Goal: Find contact information: Find contact information

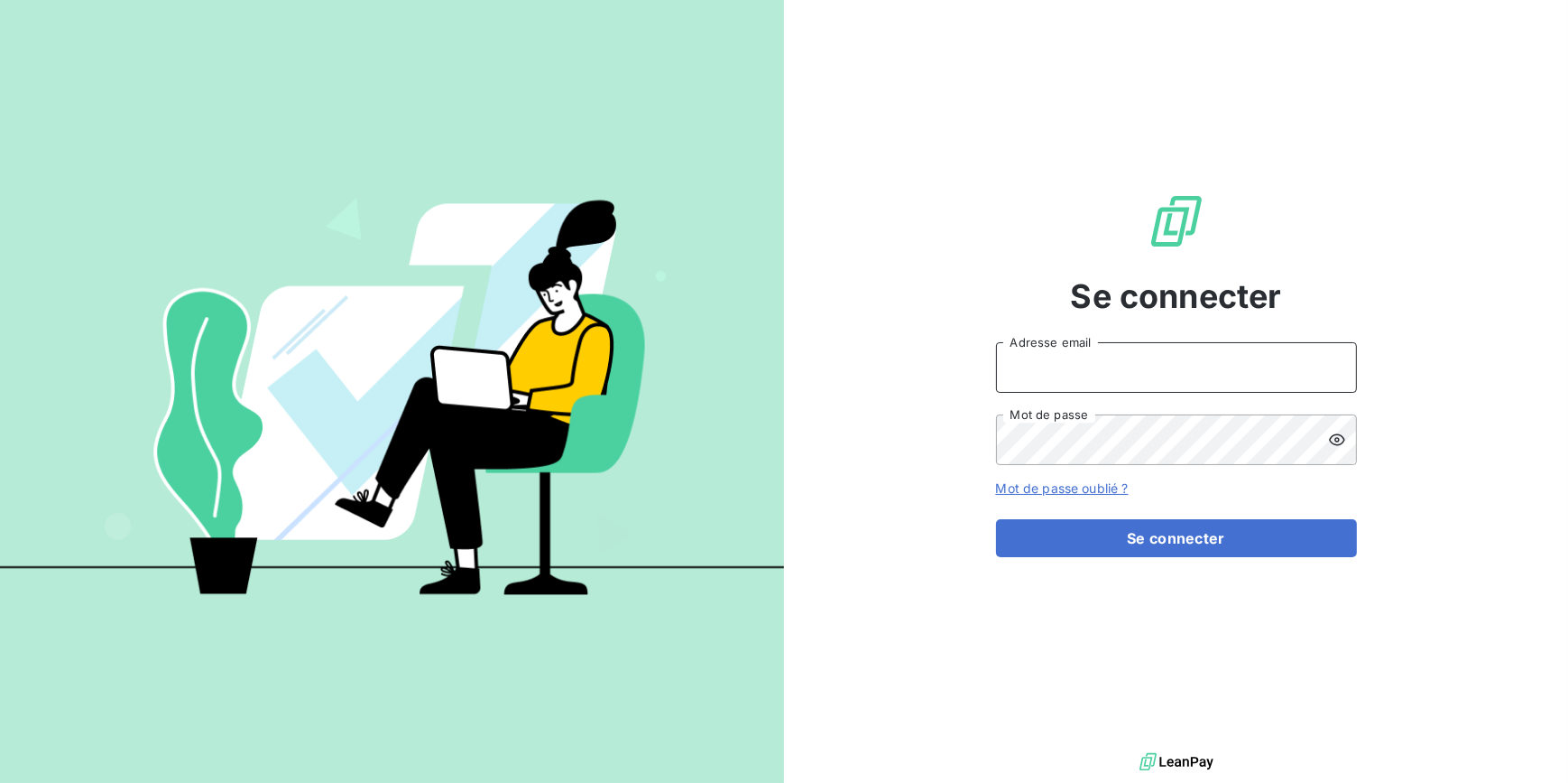
click at [1118, 368] on input "Adresse email" at bounding box center [1176, 367] width 361 height 50
type input "[EMAIL_ADDRESS][DOMAIN_NAME]"
click at [996, 519] on button "Se connecter" at bounding box center [1176, 537] width 361 height 38
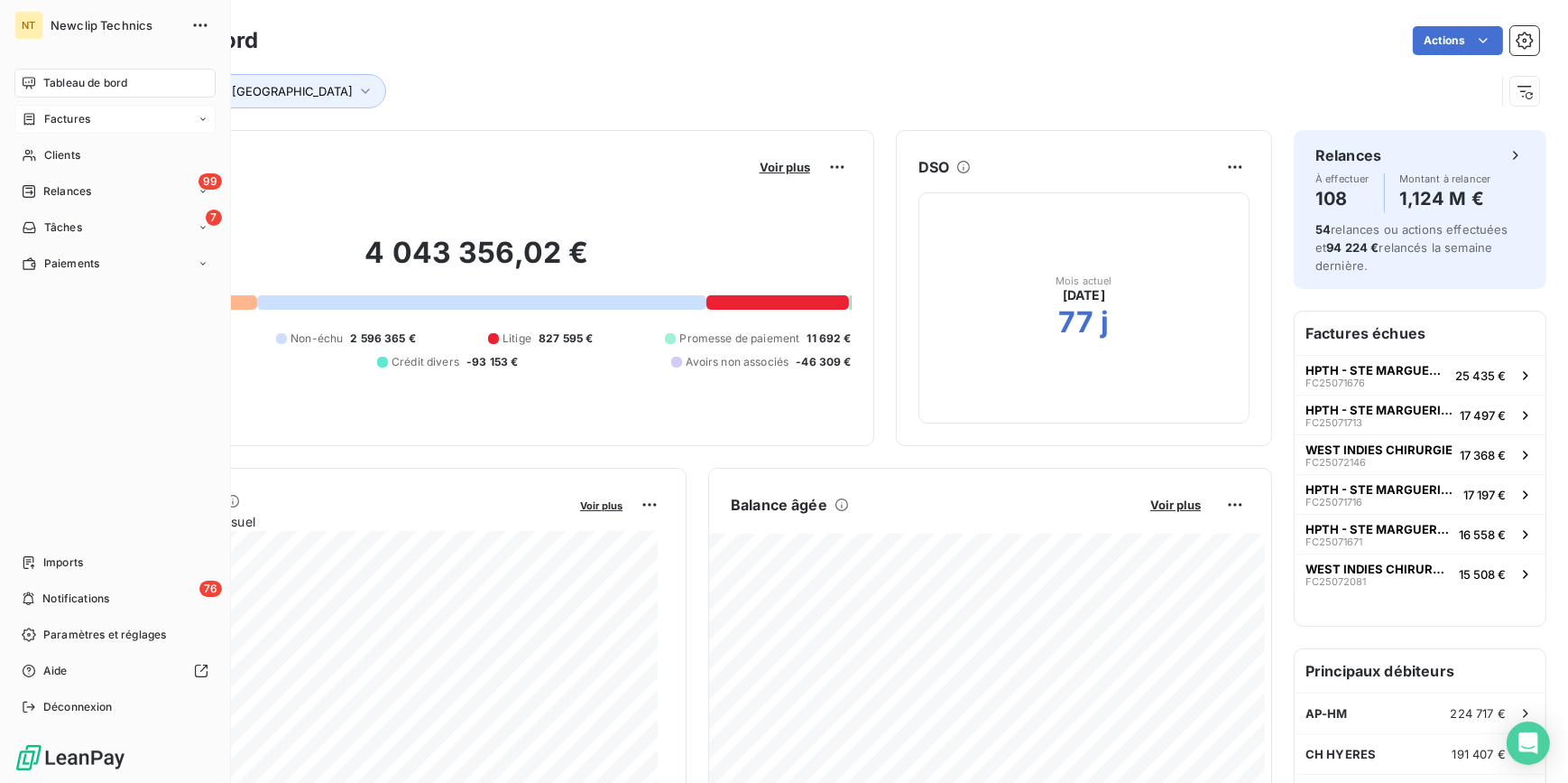
click at [29, 120] on icon at bounding box center [29, 120] width 16 height 15
click at [72, 124] on span "Factures" at bounding box center [68, 120] width 46 height 17
click at [66, 158] on span "Clients" at bounding box center [62, 156] width 36 height 17
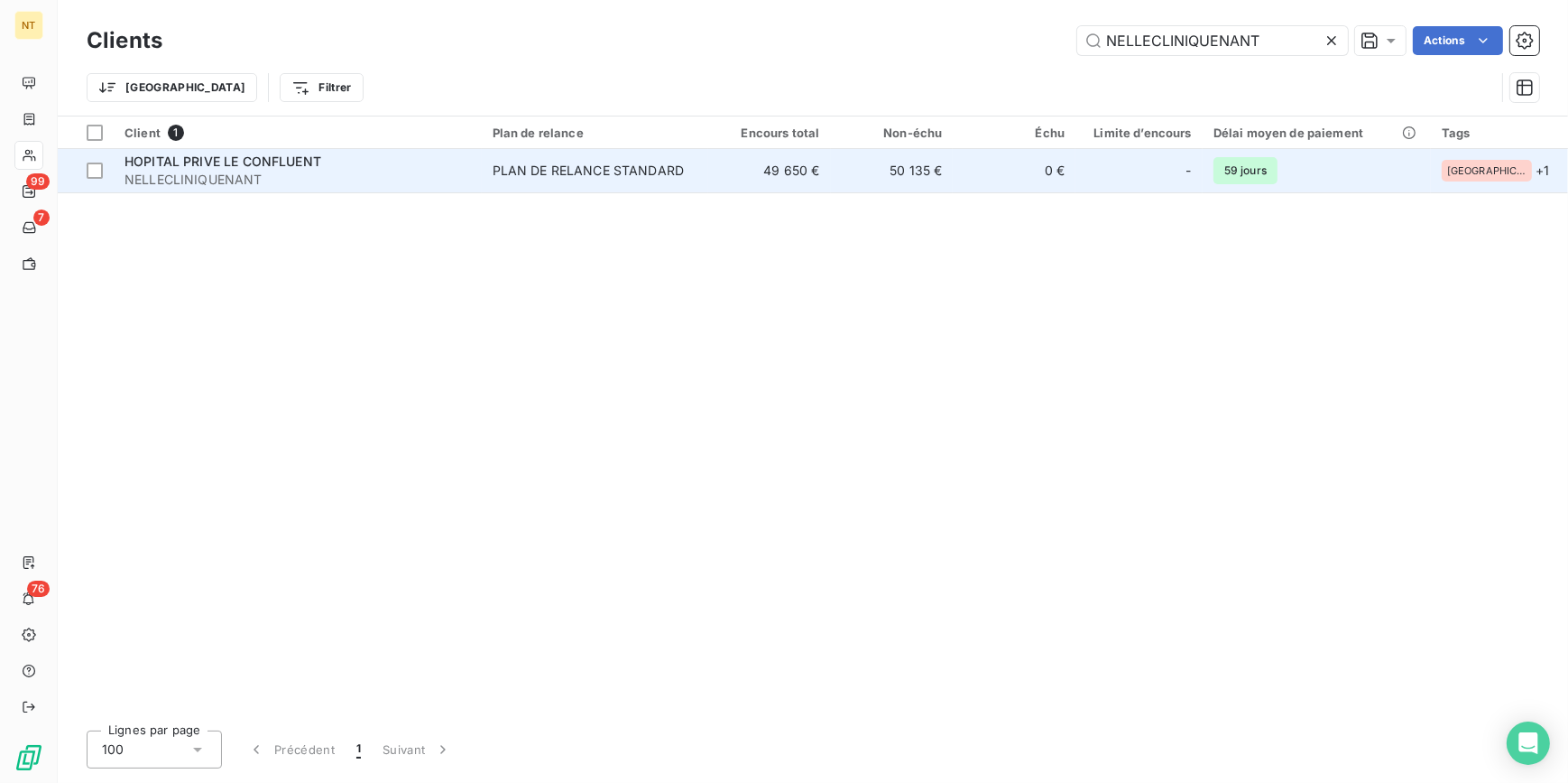
type input "NELLECLINIQUENANT"
click at [578, 173] on div "PLAN DE RELANCE STANDARD" at bounding box center [588, 170] width 192 height 18
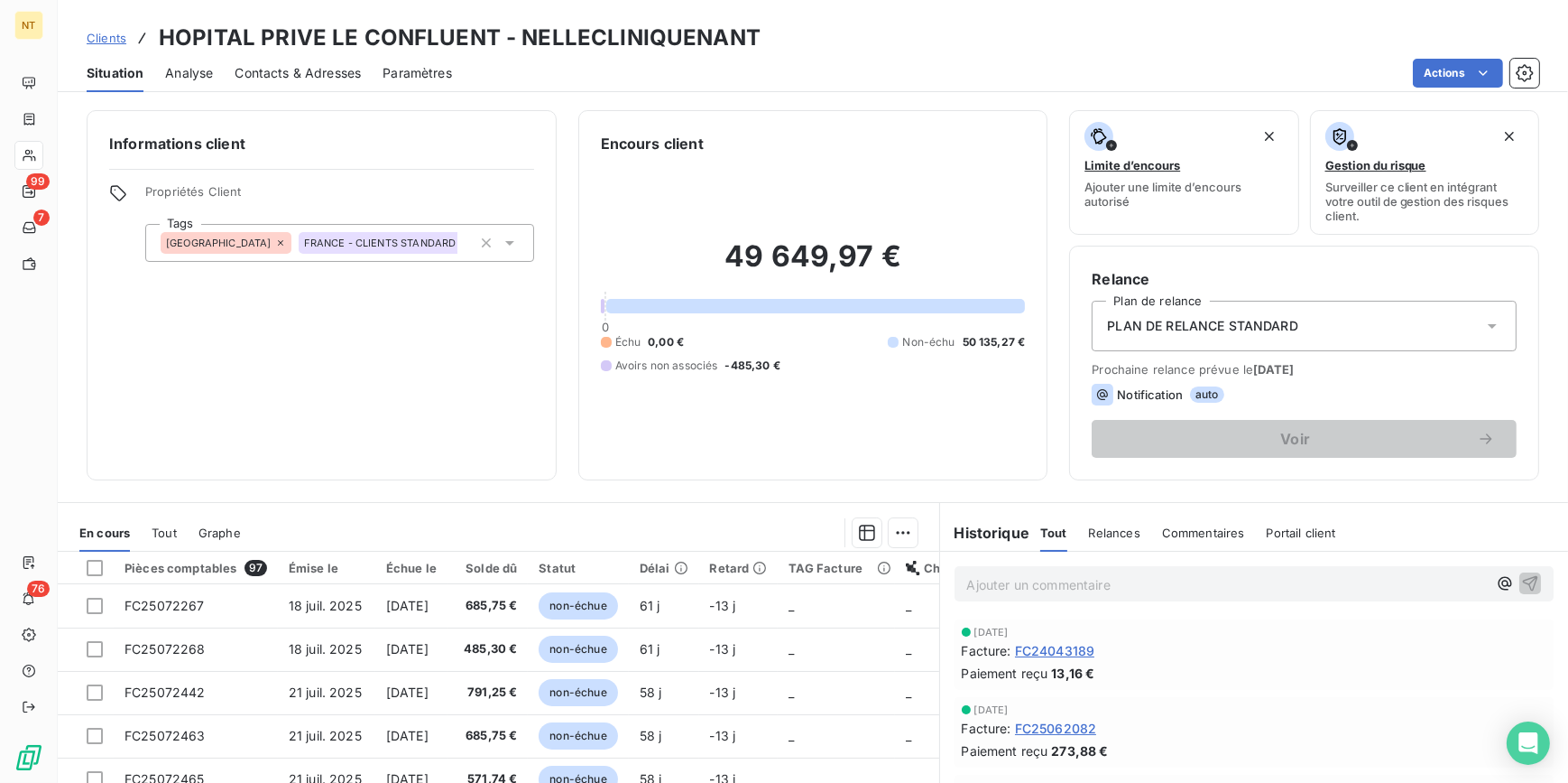
click at [261, 71] on span "Contacts & Adresses" at bounding box center [298, 72] width 126 height 18
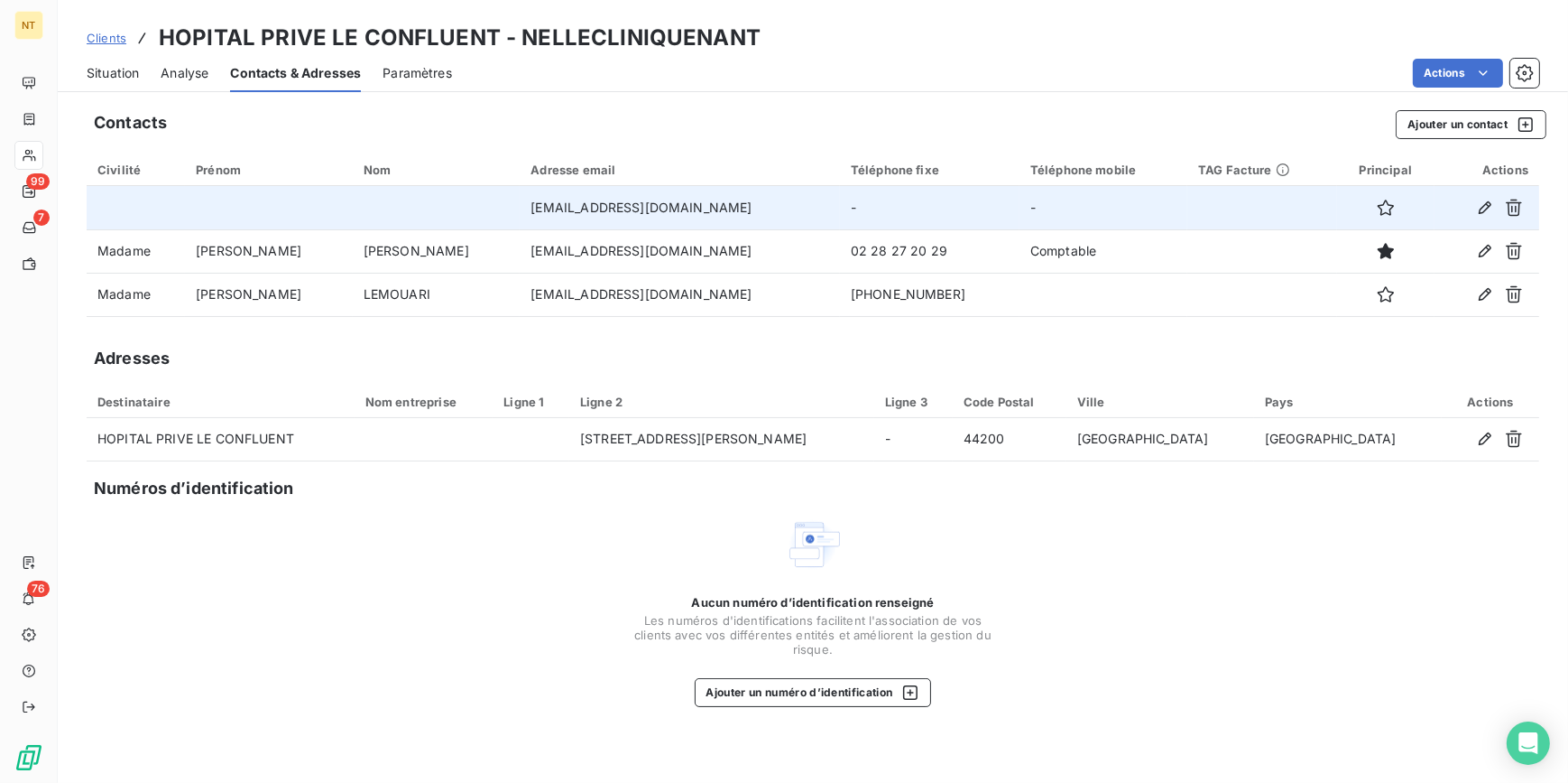
drag, startPoint x: 741, startPoint y: 205, endPoint x: 430, endPoint y: 214, distance: 311.1
click at [519, 214] on td "[EMAIL_ADDRESS][DOMAIN_NAME]" at bounding box center [679, 207] width 320 height 44
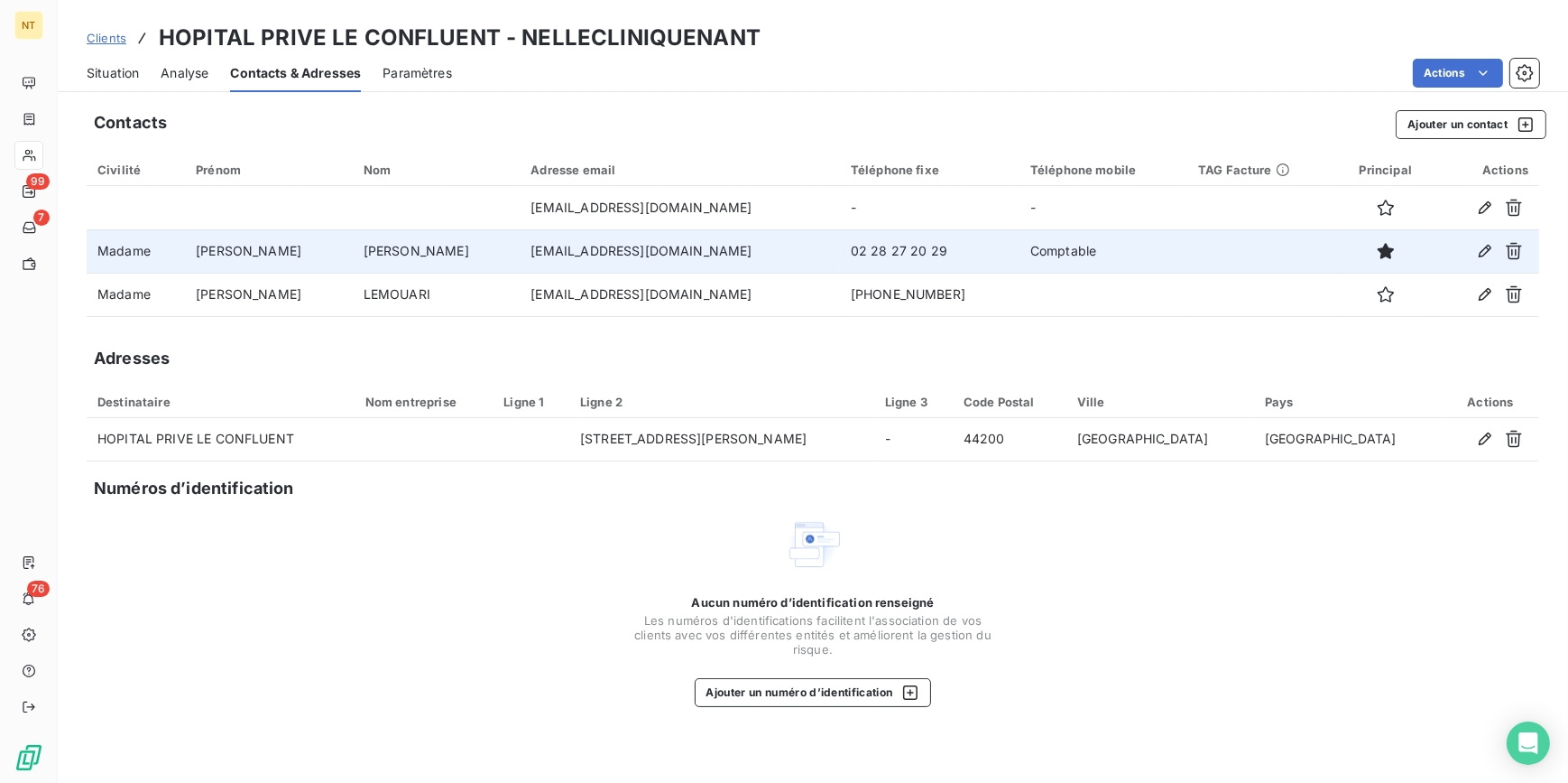
drag, startPoint x: 739, startPoint y: 255, endPoint x: 424, endPoint y: 258, distance: 315.0
click at [519, 258] on td "[EMAIL_ADDRESS][DOMAIN_NAME]" at bounding box center [679, 250] width 320 height 44
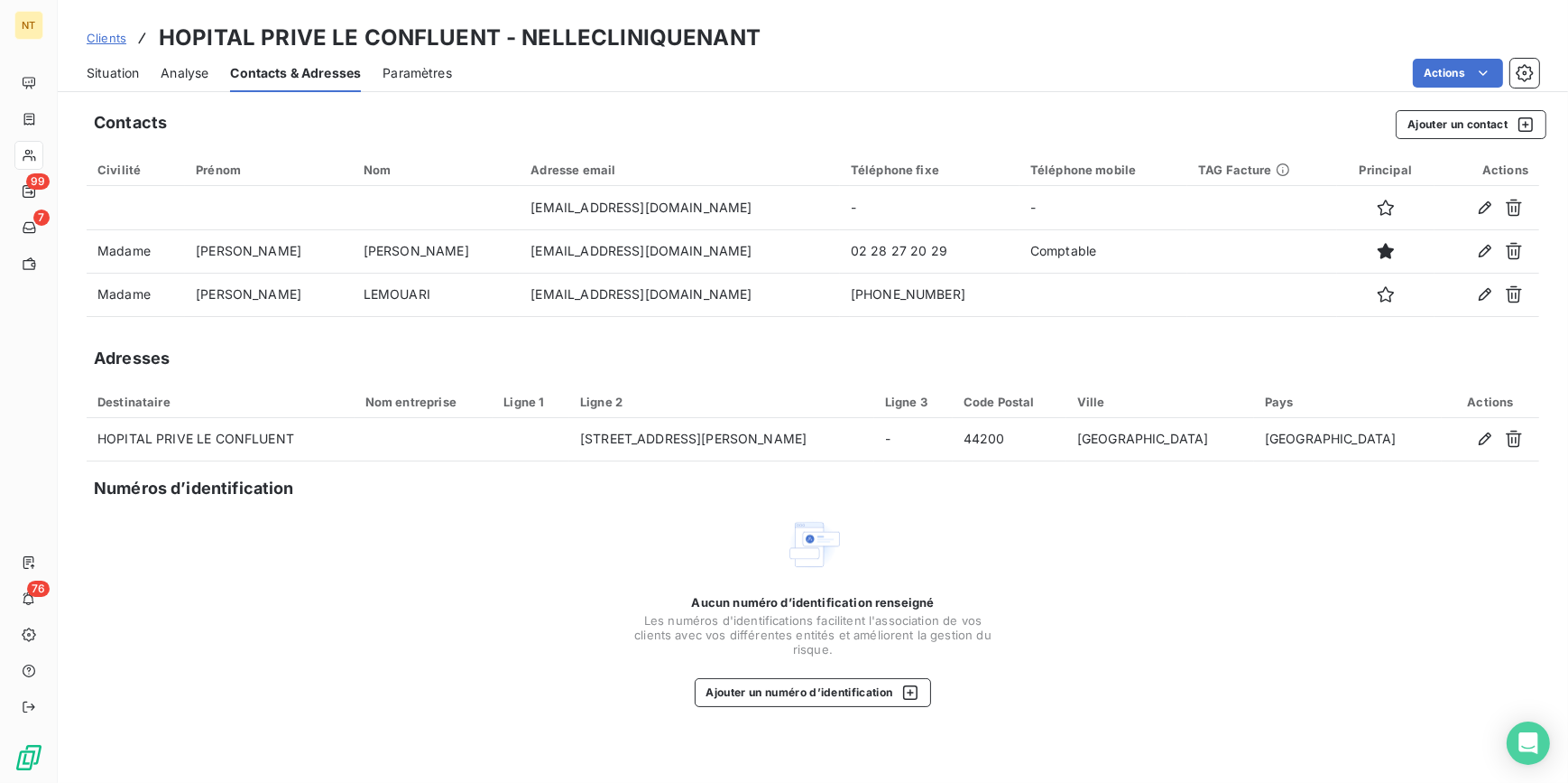
copy td "[EMAIL_ADDRESS][DOMAIN_NAME]"
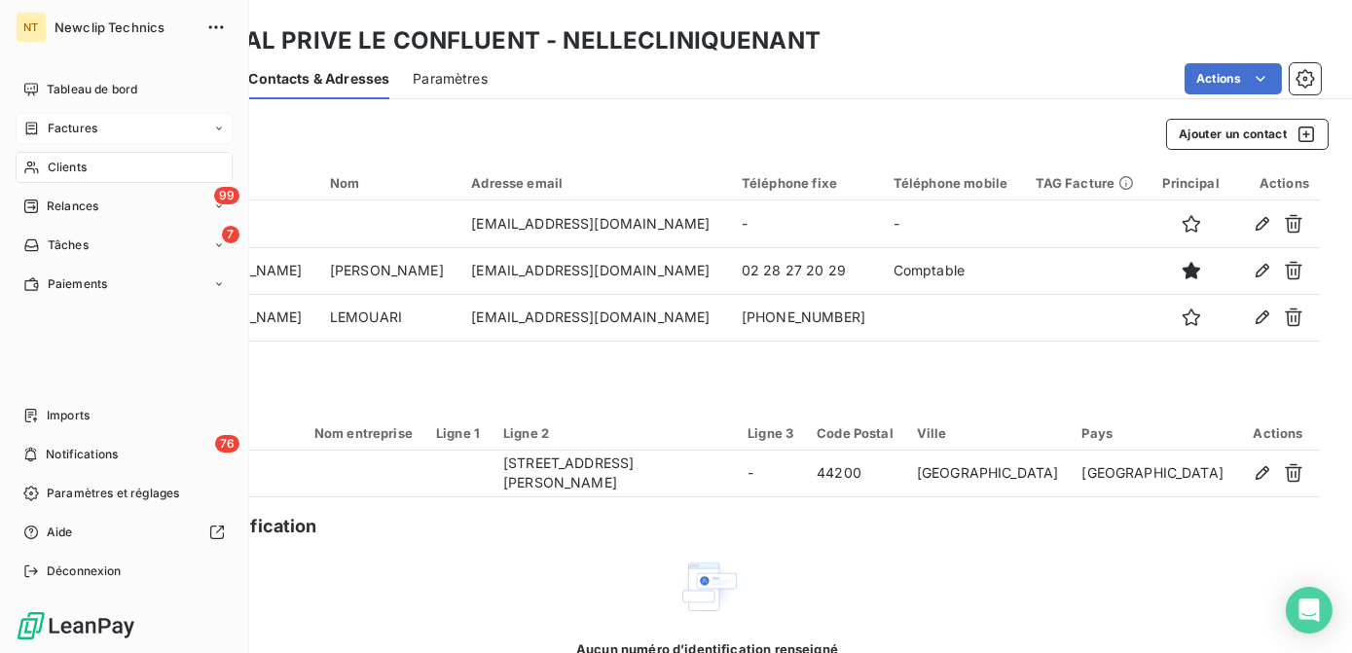
click at [41, 126] on div "Factures" at bounding box center [60, 129] width 74 height 18
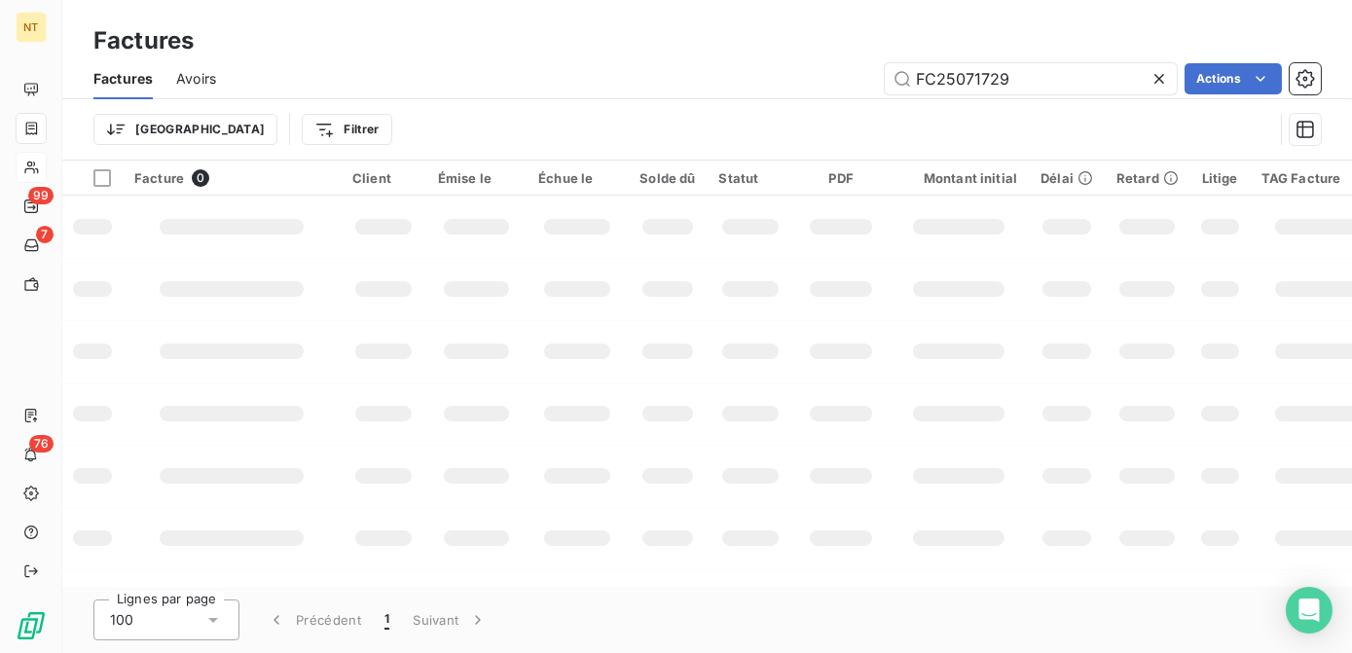
click at [188, 77] on span "Avoirs" at bounding box center [196, 78] width 40 height 19
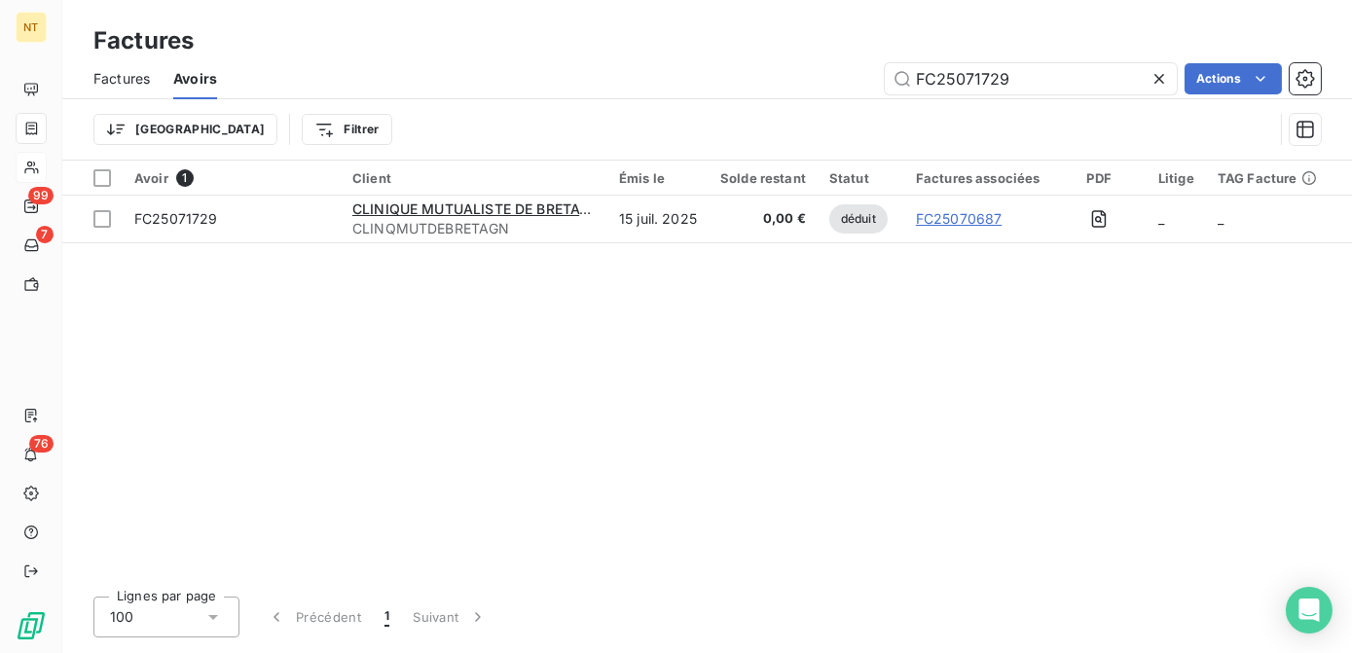
drag, startPoint x: 1053, startPoint y: 84, endPoint x: 809, endPoint y: 76, distance: 244.4
click at [809, 76] on div "FC25071729 Actions" at bounding box center [780, 78] width 1080 height 31
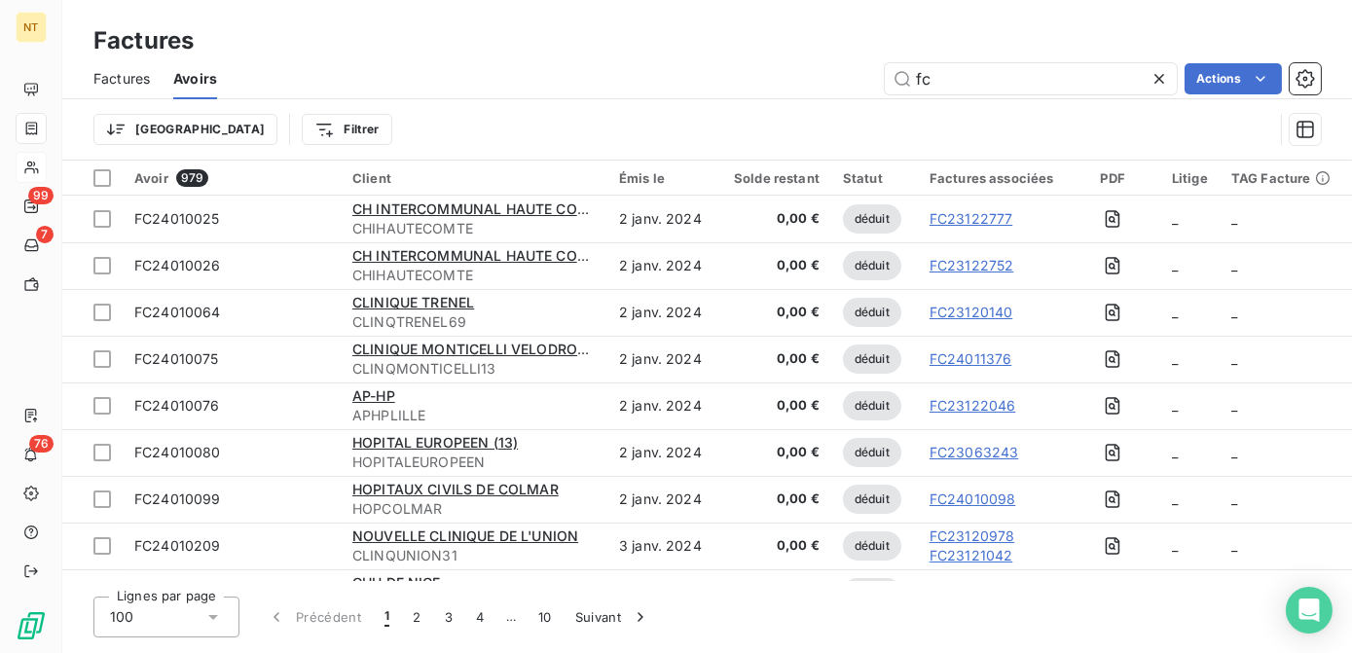
type input "f"
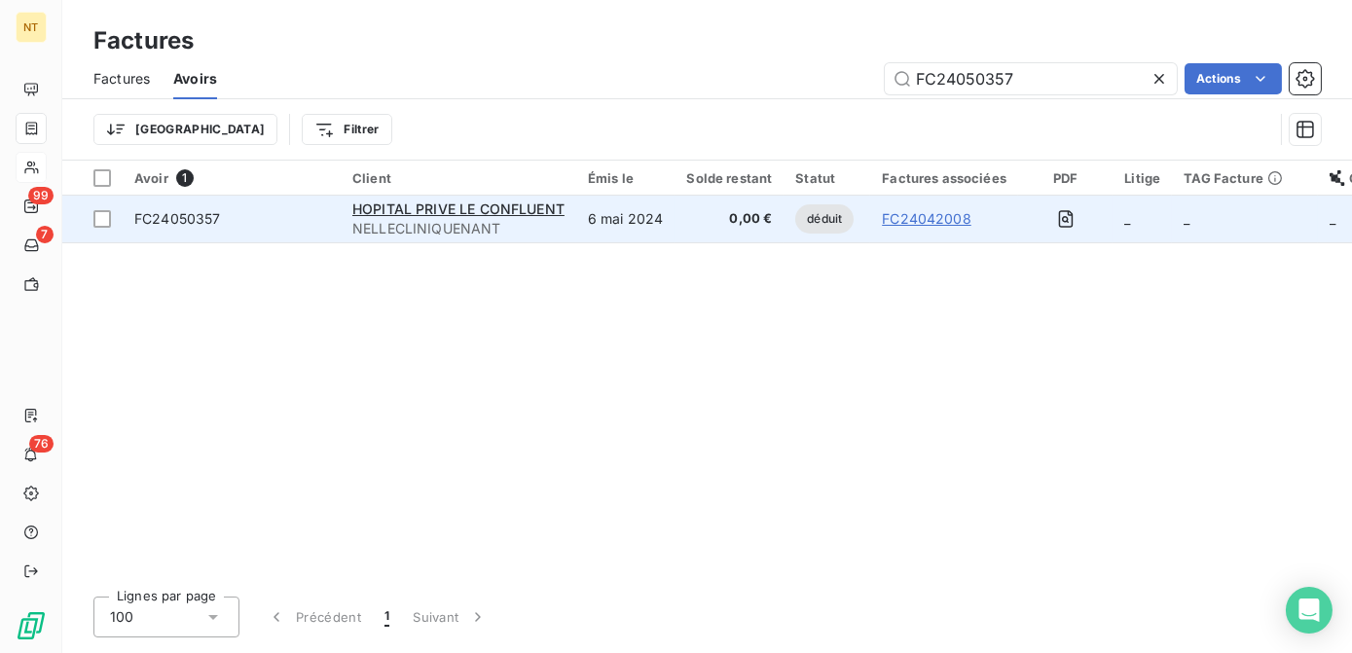
type input "FC24050357"
click at [737, 224] on span "0,00 €" at bounding box center [729, 218] width 86 height 19
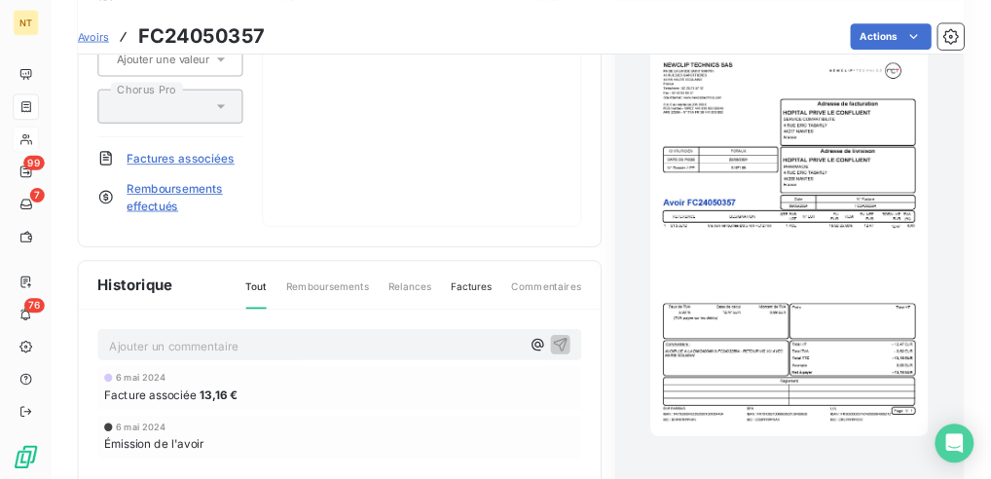
scroll to position [266, 0]
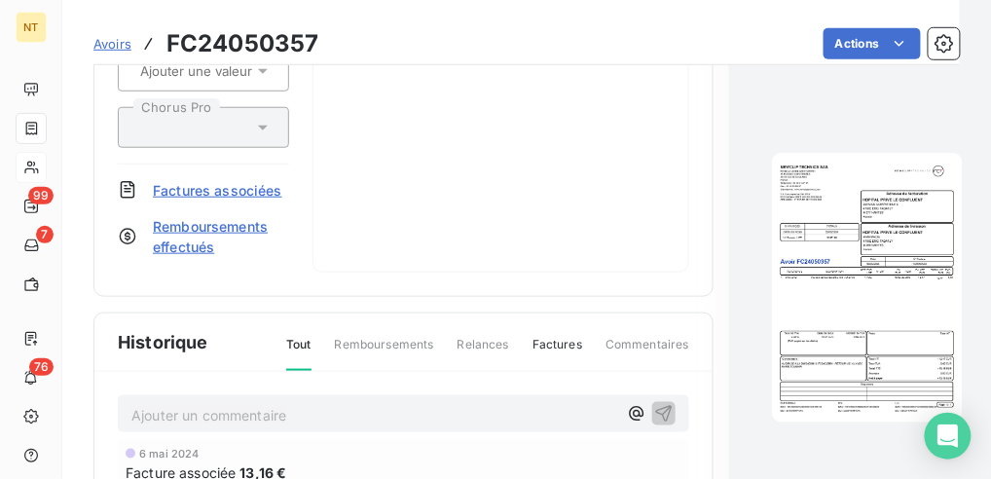
click at [795, 317] on img "button" at bounding box center [867, 288] width 191 height 270
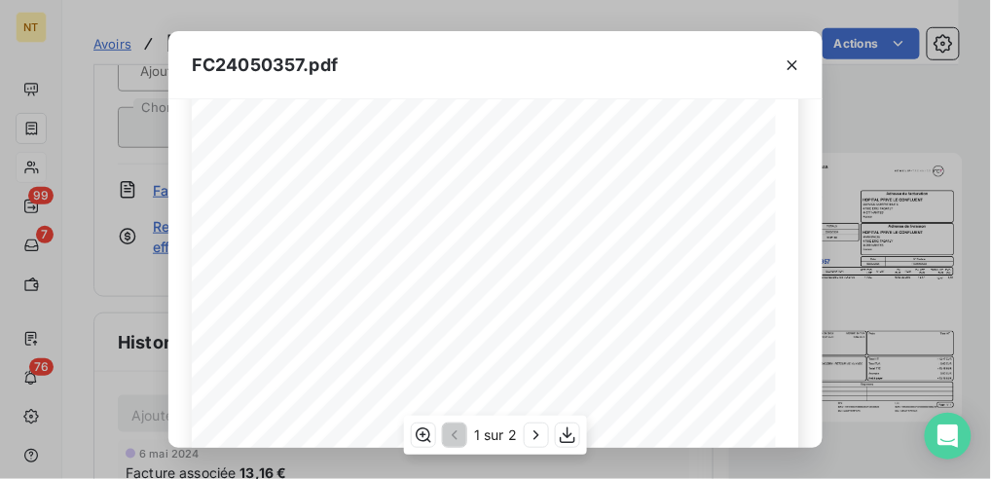
scroll to position [523, 0]
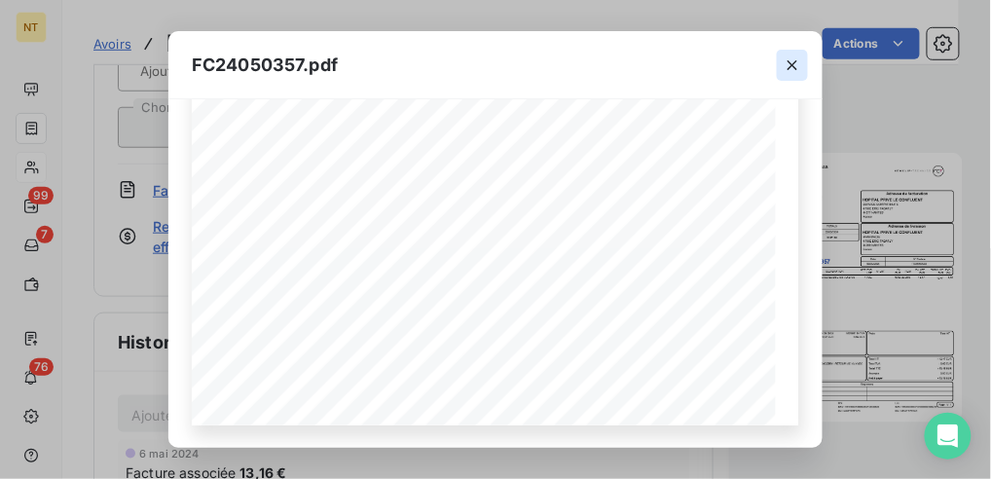
click at [779, 65] on button "button" at bounding box center [791, 65] width 31 height 31
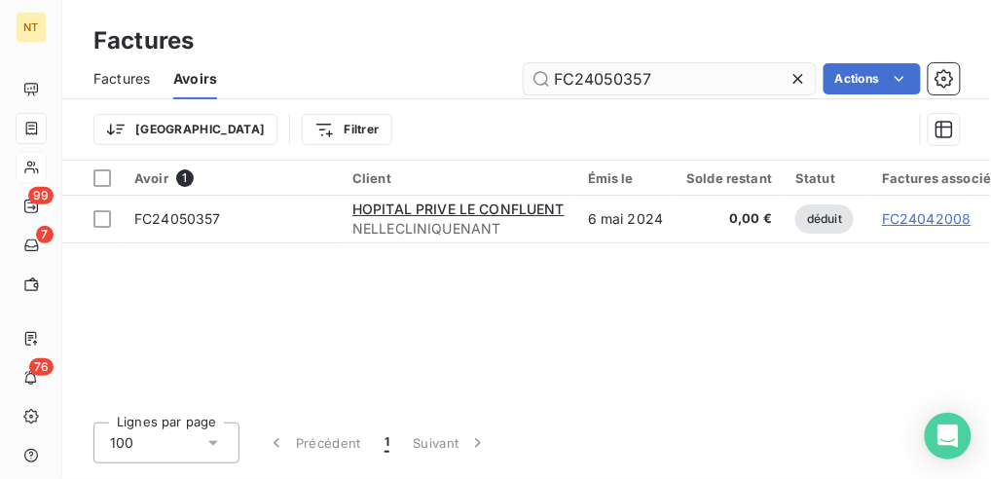
click at [596, 77] on input "FC24050357" at bounding box center [669, 78] width 292 height 31
type input "FC24050383"
click at [657, 77] on input "FC24050383" at bounding box center [669, 78] width 292 height 31
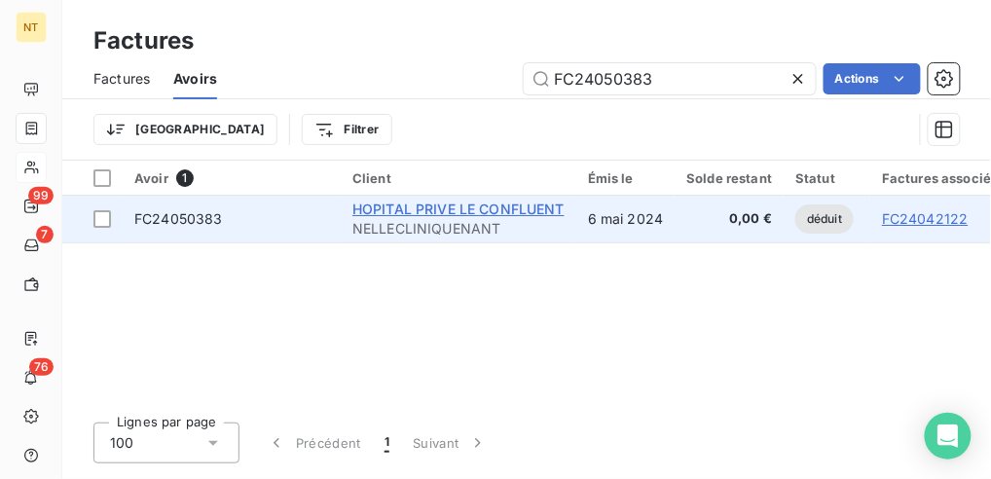
click at [507, 210] on span "HOPITAL PRIVE LE CONFLUENT" at bounding box center [458, 208] width 212 height 17
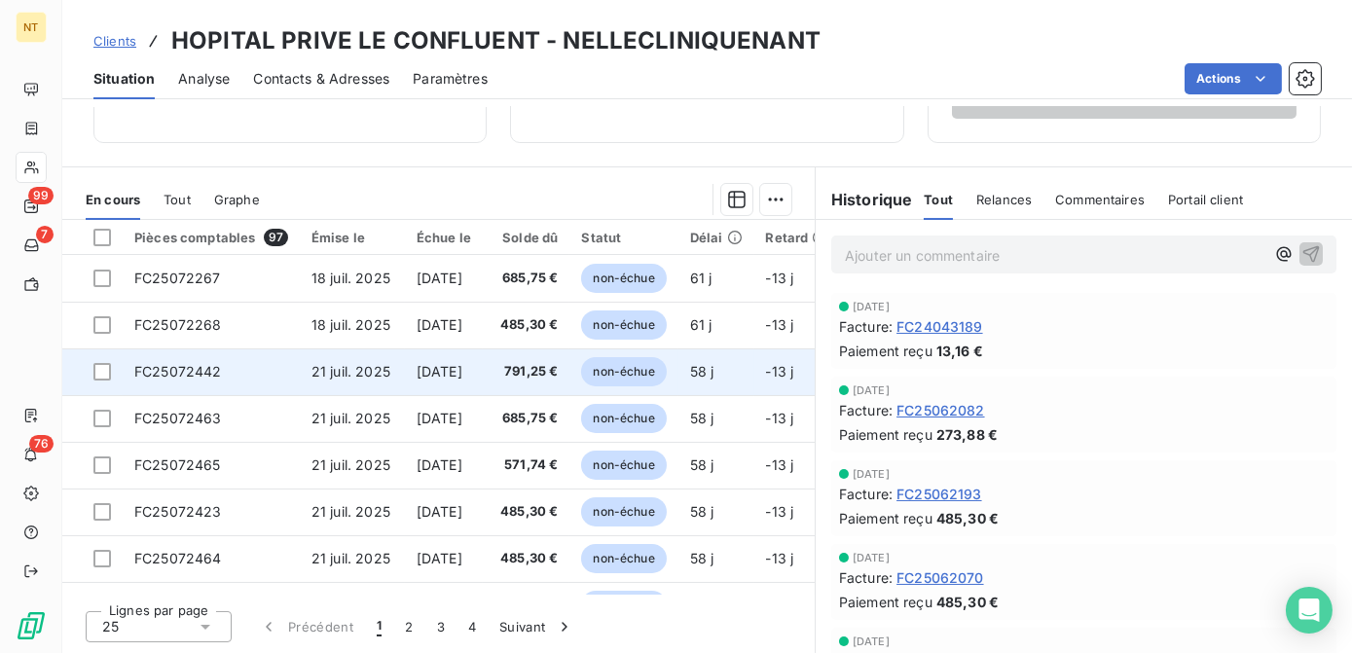
scroll to position [265, 0]
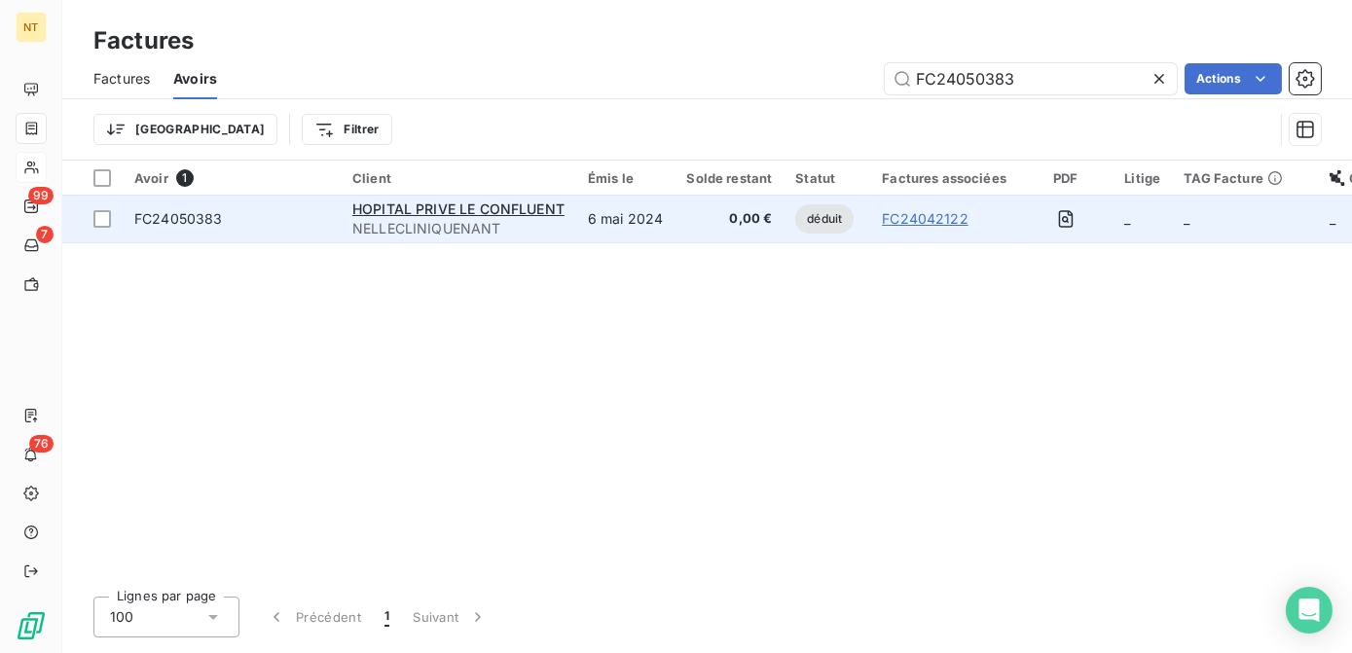
click at [697, 216] on span "0,00 €" at bounding box center [729, 218] width 86 height 19
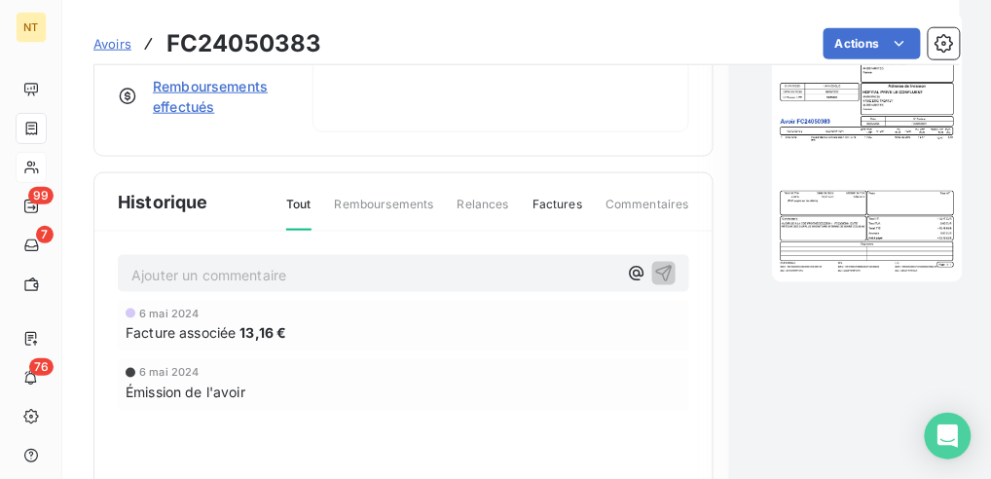
scroll to position [407, 0]
click at [836, 221] on img "button" at bounding box center [867, 147] width 191 height 270
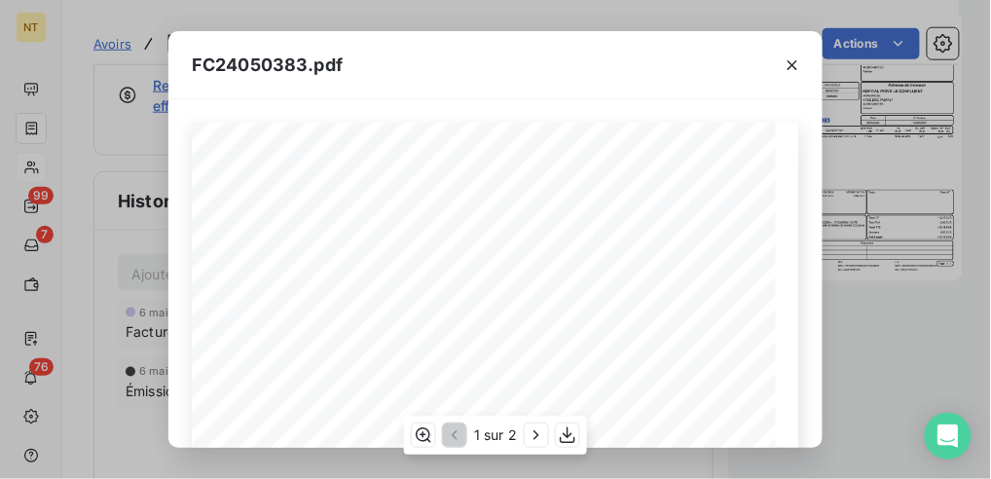
scroll to position [523, 0]
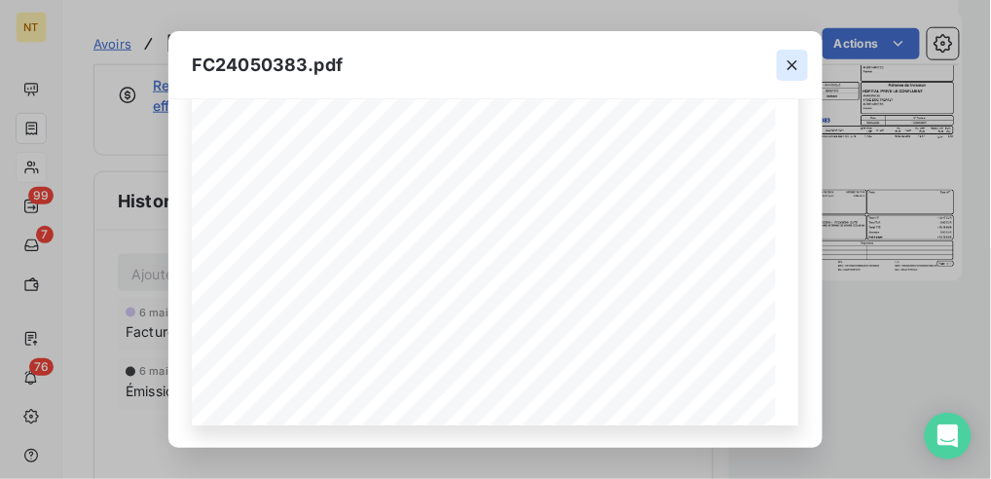
click at [792, 59] on icon "button" at bounding box center [791, 64] width 19 height 19
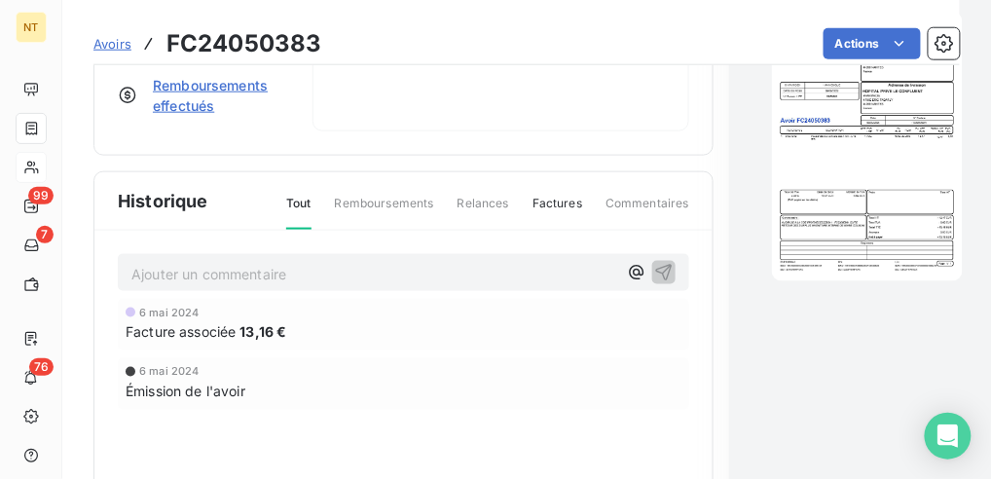
scroll to position [0, 0]
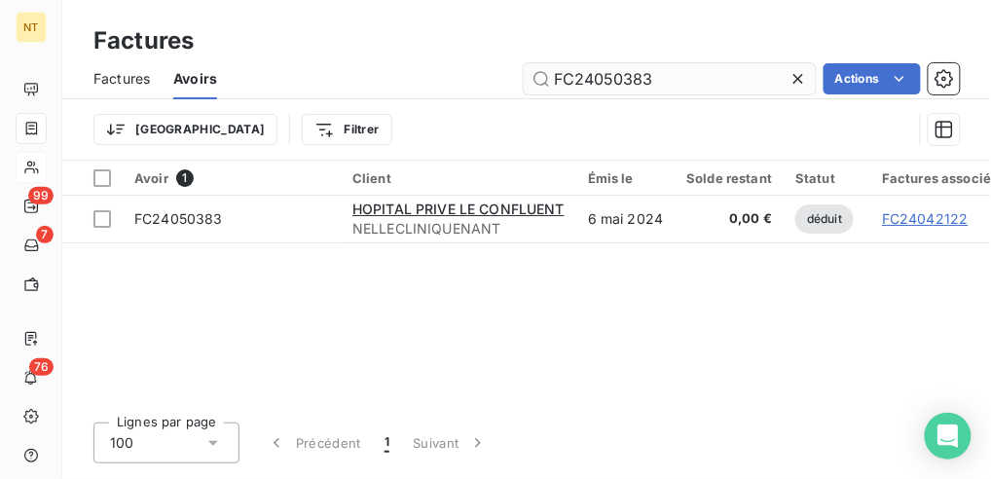
drag, startPoint x: 698, startPoint y: 79, endPoint x: 602, endPoint y: 84, distance: 95.5
click at [602, 84] on input "FC24050383" at bounding box center [669, 78] width 292 height 31
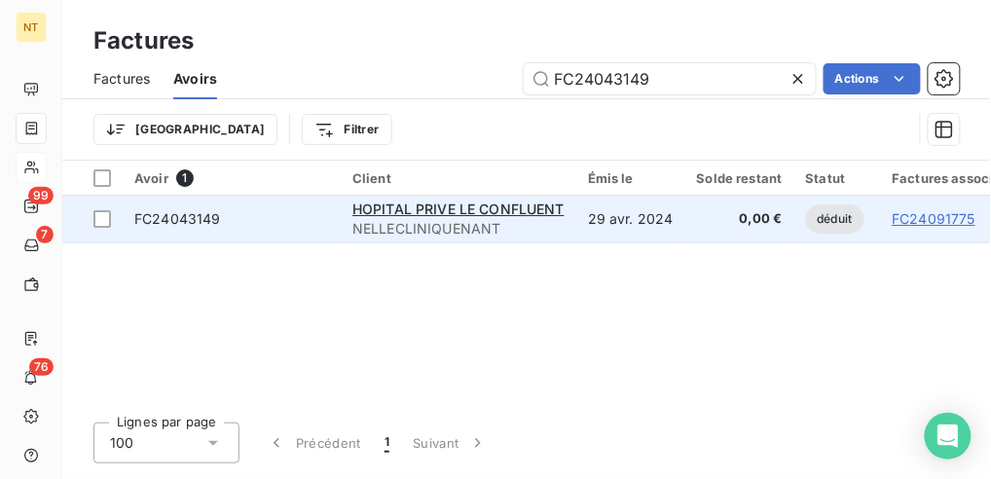
type input "FC24043149"
click at [641, 219] on td "29 avr. 2024" at bounding box center [630, 219] width 109 height 47
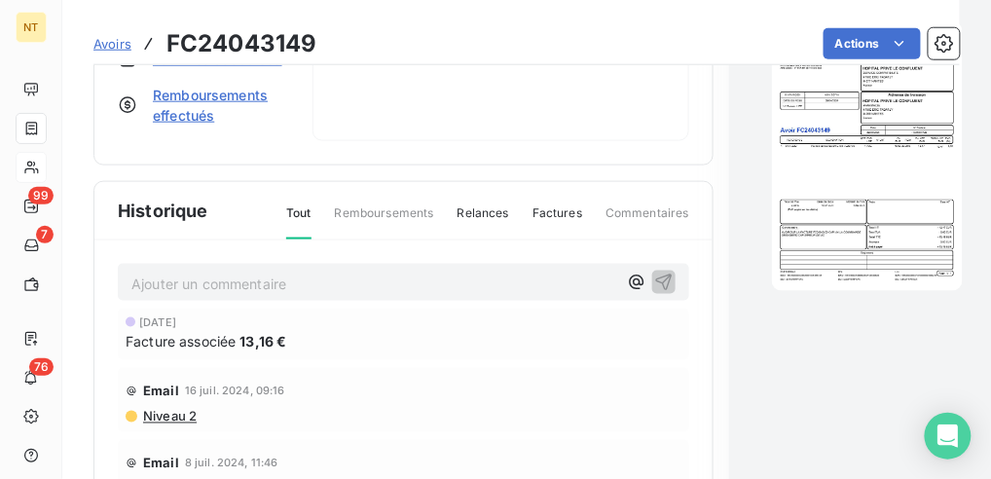
scroll to position [394, 0]
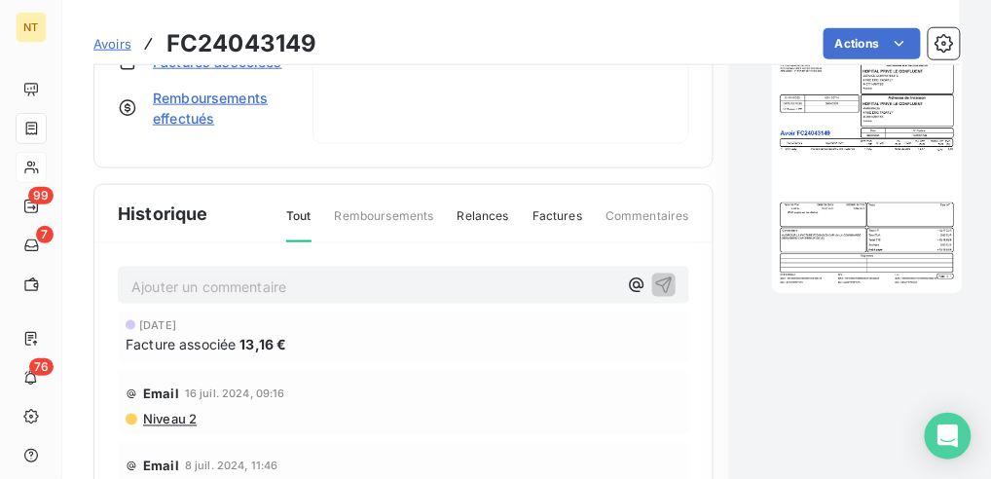
click at [827, 224] on img "button" at bounding box center [867, 159] width 191 height 270
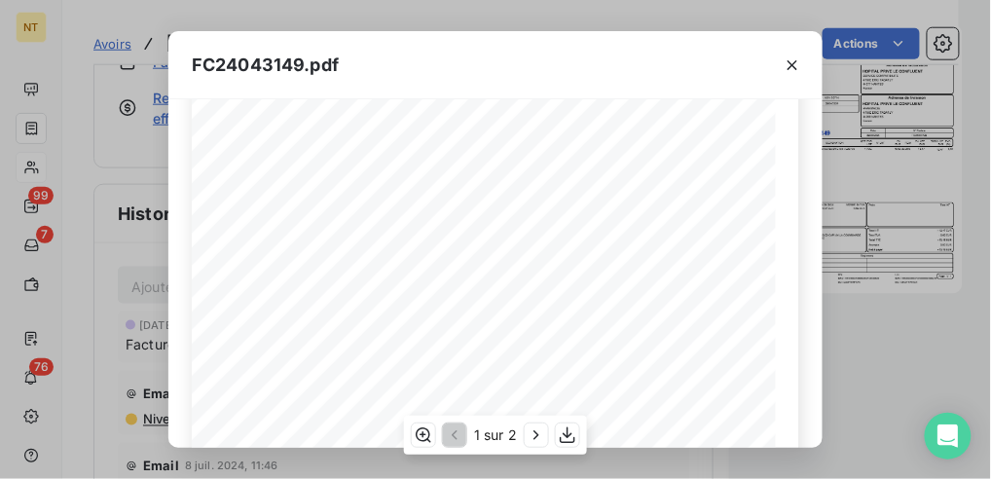
scroll to position [523, 0]
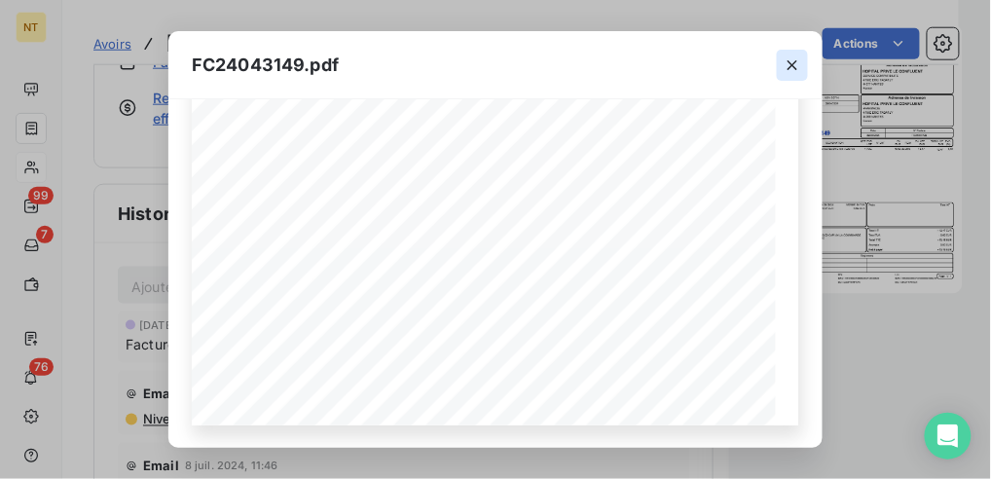
click at [795, 67] on icon "button" at bounding box center [792, 65] width 10 height 10
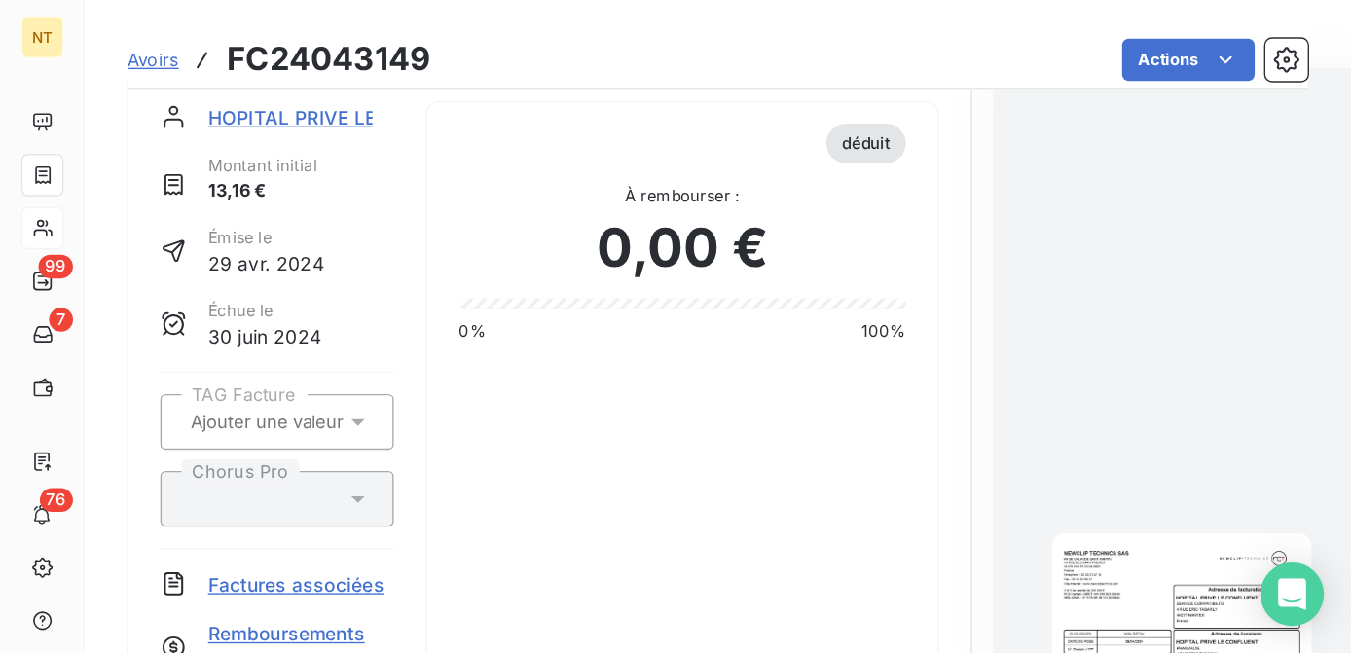
scroll to position [0, 0]
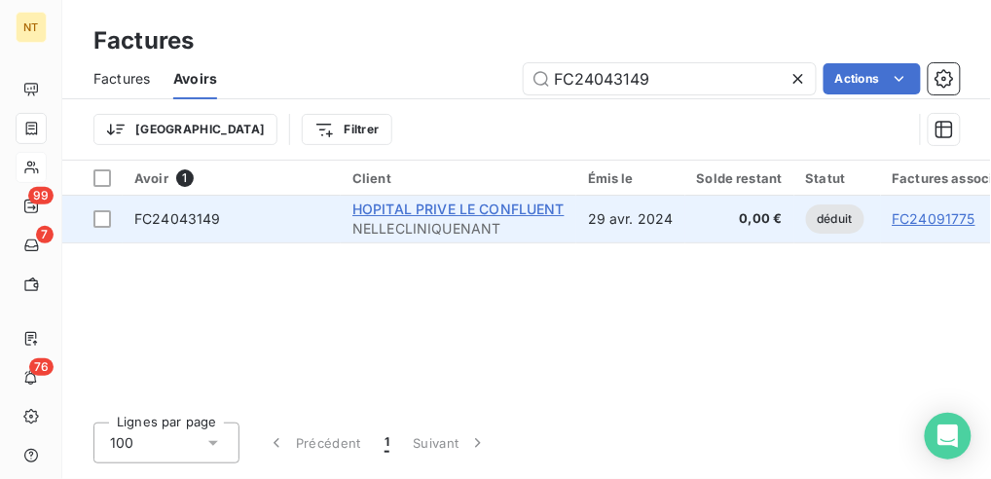
click at [386, 212] on span "HOPITAL PRIVE LE CONFLUENT" at bounding box center [458, 208] width 212 height 17
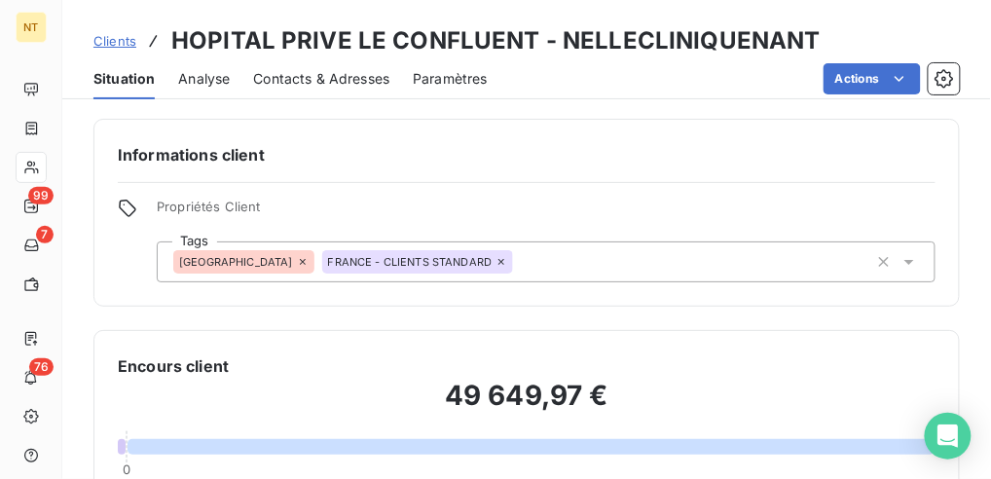
click at [285, 78] on span "Contacts & Adresses" at bounding box center [321, 78] width 136 height 19
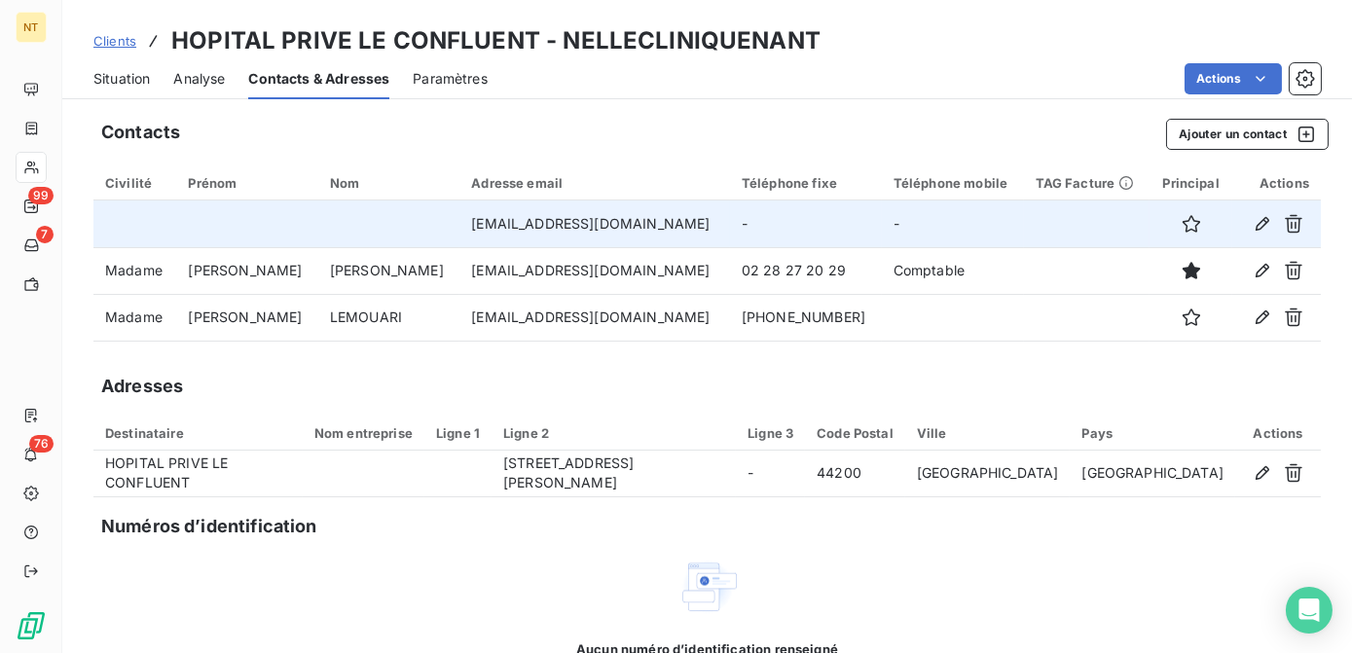
drag, startPoint x: 690, startPoint y: 227, endPoint x: 375, endPoint y: 230, distance: 315.3
click at [459, 230] on td "[EMAIL_ADDRESS][DOMAIN_NAME]" at bounding box center [594, 223] width 270 height 47
copy td "[EMAIL_ADDRESS][DOMAIN_NAME]"
